Goal: Check status: Check status

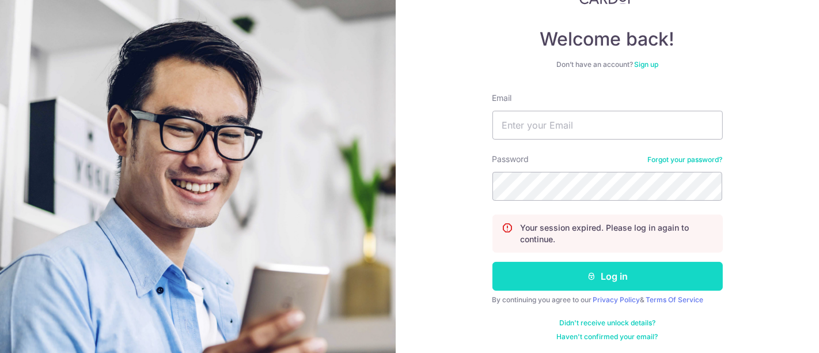
scroll to position [93, 0]
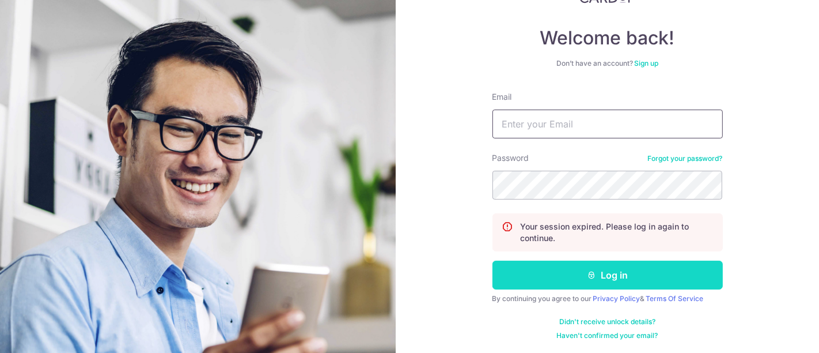
type input "[EMAIL_ADDRESS][DOMAIN_NAME]"
click at [603, 278] on button "Log in" at bounding box center [607, 274] width 230 height 29
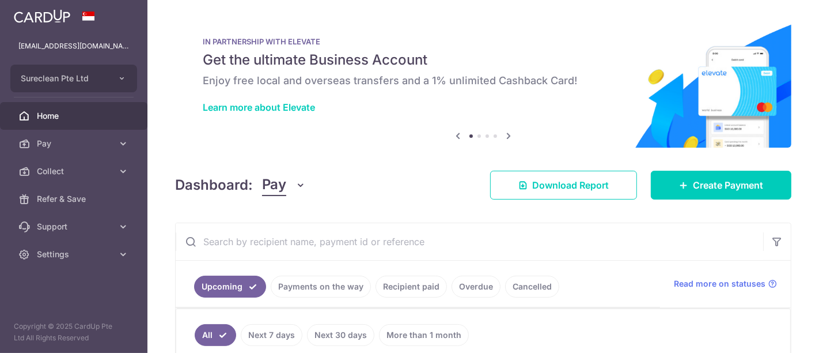
click at [274, 233] on input "text" at bounding box center [470, 241] width 588 height 37
click at [282, 239] on input "g" at bounding box center [470, 241] width 588 height 37
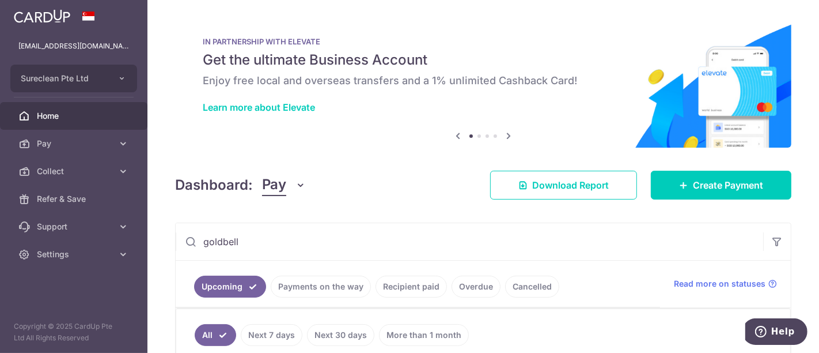
scroll to position [128, 0]
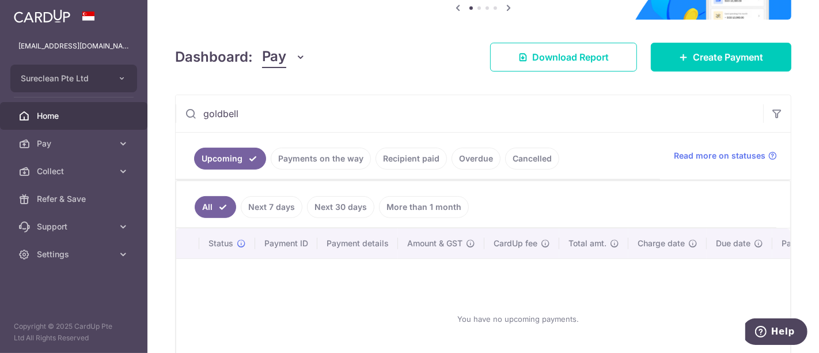
type input "goldbell"
click at [397, 156] on link "Recipient paid" at bounding box center [411, 158] width 71 height 22
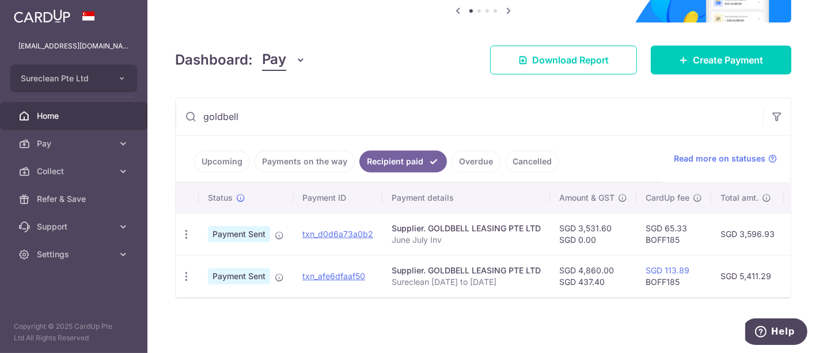
click at [289, 157] on link "Payments on the way" at bounding box center [305, 161] width 100 height 22
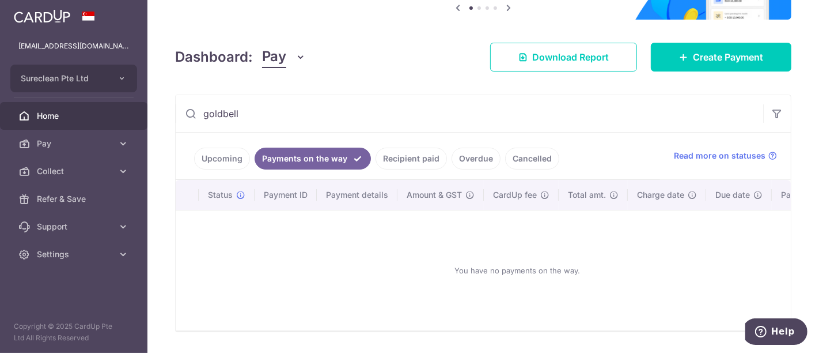
click at [410, 151] on link "Recipient paid" at bounding box center [411, 158] width 71 height 22
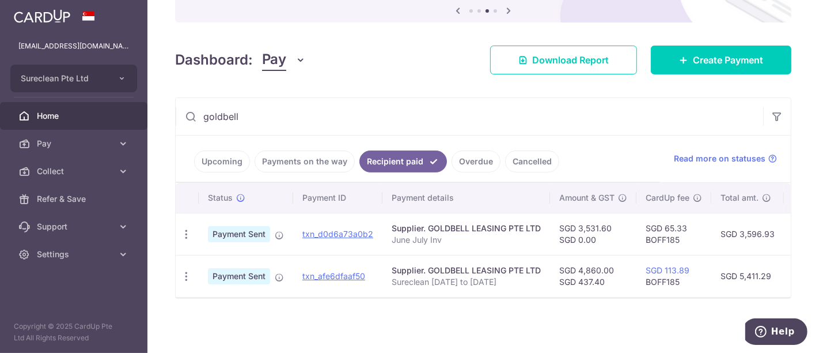
click at [290, 153] on link "Payments on the way" at bounding box center [305, 161] width 100 height 22
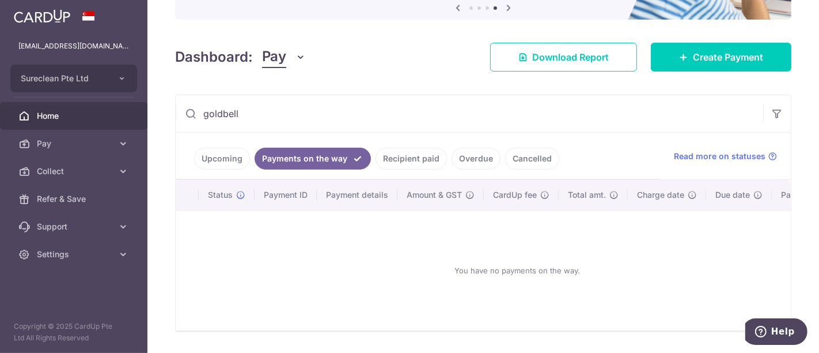
click at [410, 160] on link "Recipient paid" at bounding box center [411, 158] width 71 height 22
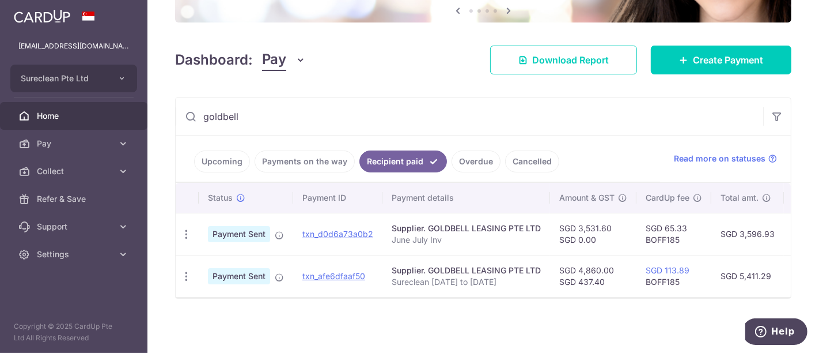
click at [289, 153] on link "Payments on the way" at bounding box center [305, 161] width 100 height 22
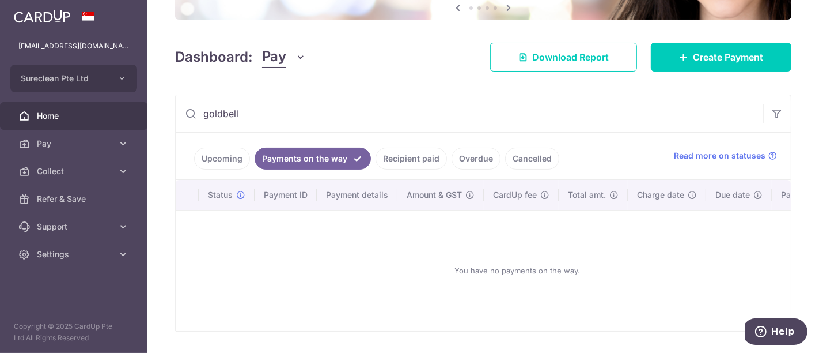
click at [225, 165] on link "Upcoming" at bounding box center [222, 158] width 56 height 22
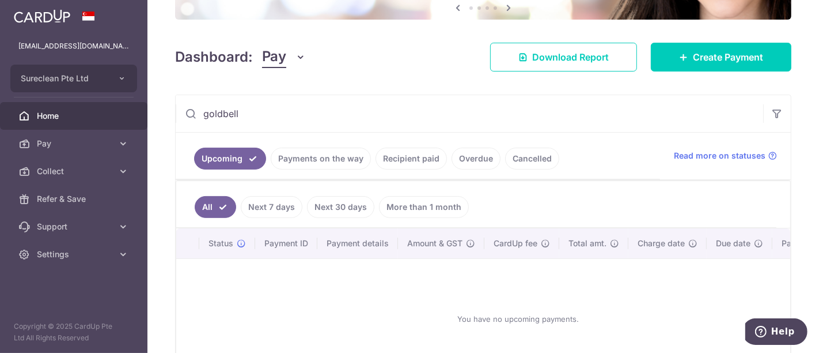
click at [313, 154] on link "Payments on the way" at bounding box center [321, 158] width 100 height 22
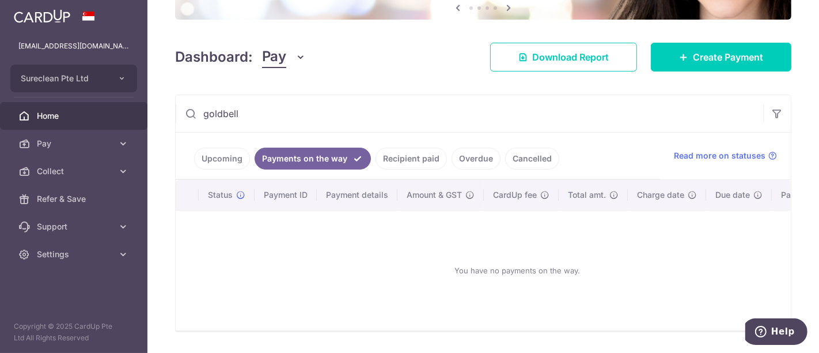
click at [411, 153] on link "Recipient paid" at bounding box center [411, 158] width 71 height 22
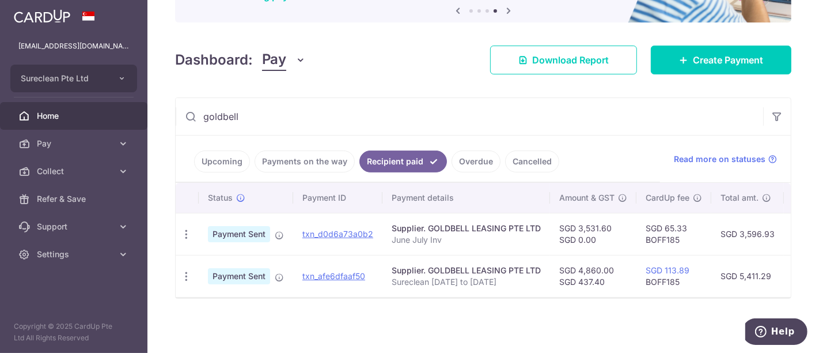
click at [311, 156] on link "Payments on the way" at bounding box center [305, 161] width 100 height 22
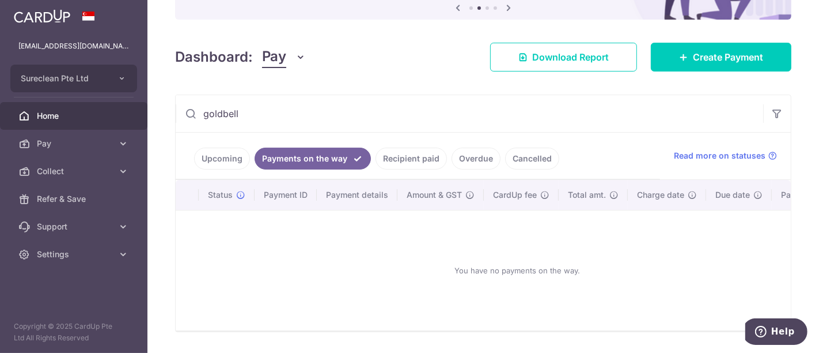
click at [407, 156] on link "Recipient paid" at bounding box center [411, 158] width 71 height 22
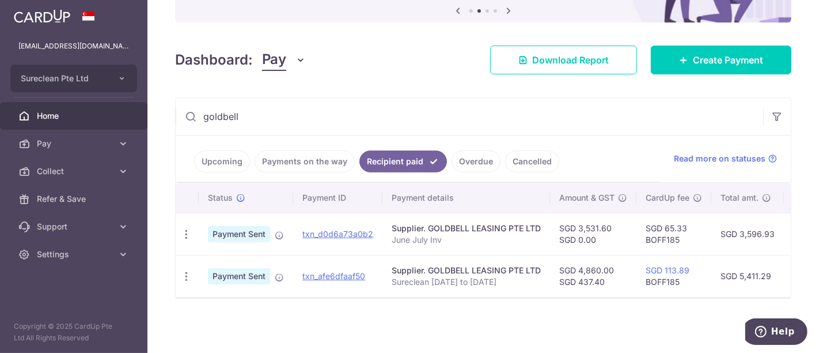
click at [429, 234] on p "June July Inv" at bounding box center [466, 240] width 149 height 12
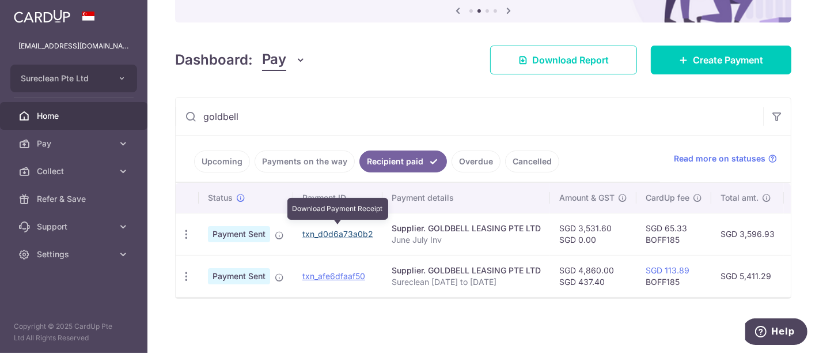
click at [339, 230] on link "txn_d0d6a73a0b2" at bounding box center [337, 234] width 71 height 10
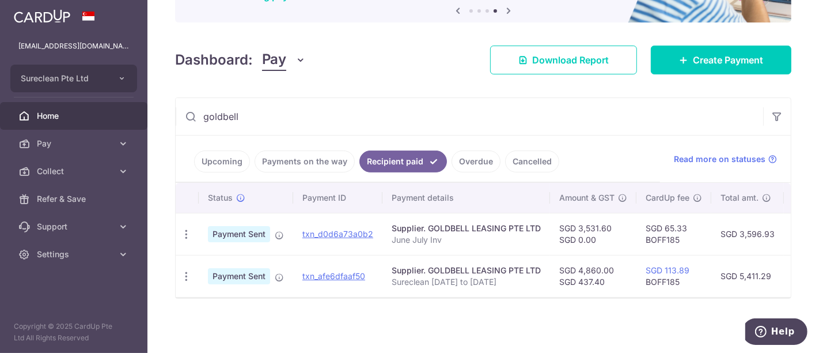
click at [403, 101] on input "goldbell" at bounding box center [470, 116] width 588 height 37
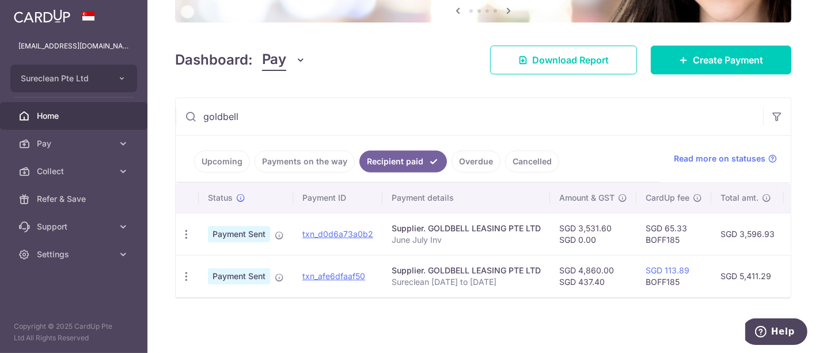
scroll to position [128, 0]
click at [302, 157] on link "Payments on the way" at bounding box center [305, 161] width 100 height 22
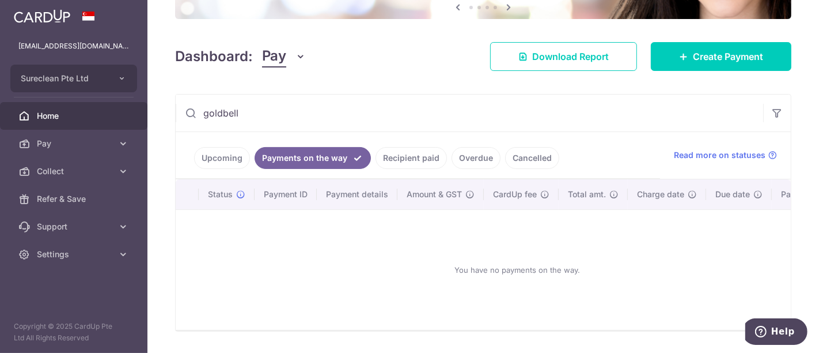
click at [228, 160] on link "Upcoming" at bounding box center [222, 158] width 56 height 22
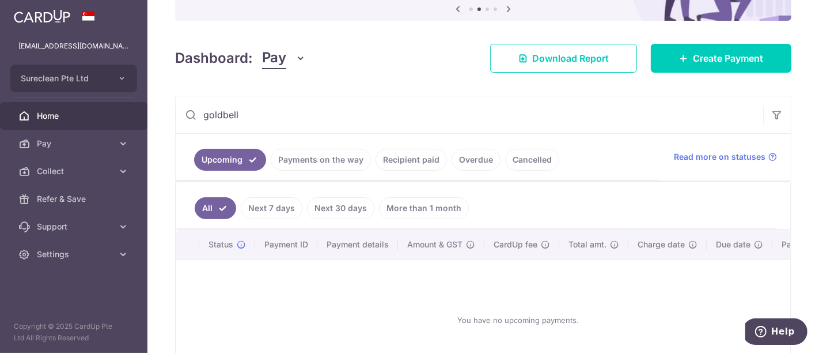
scroll to position [128, 0]
